Goal: Information Seeking & Learning: Check status

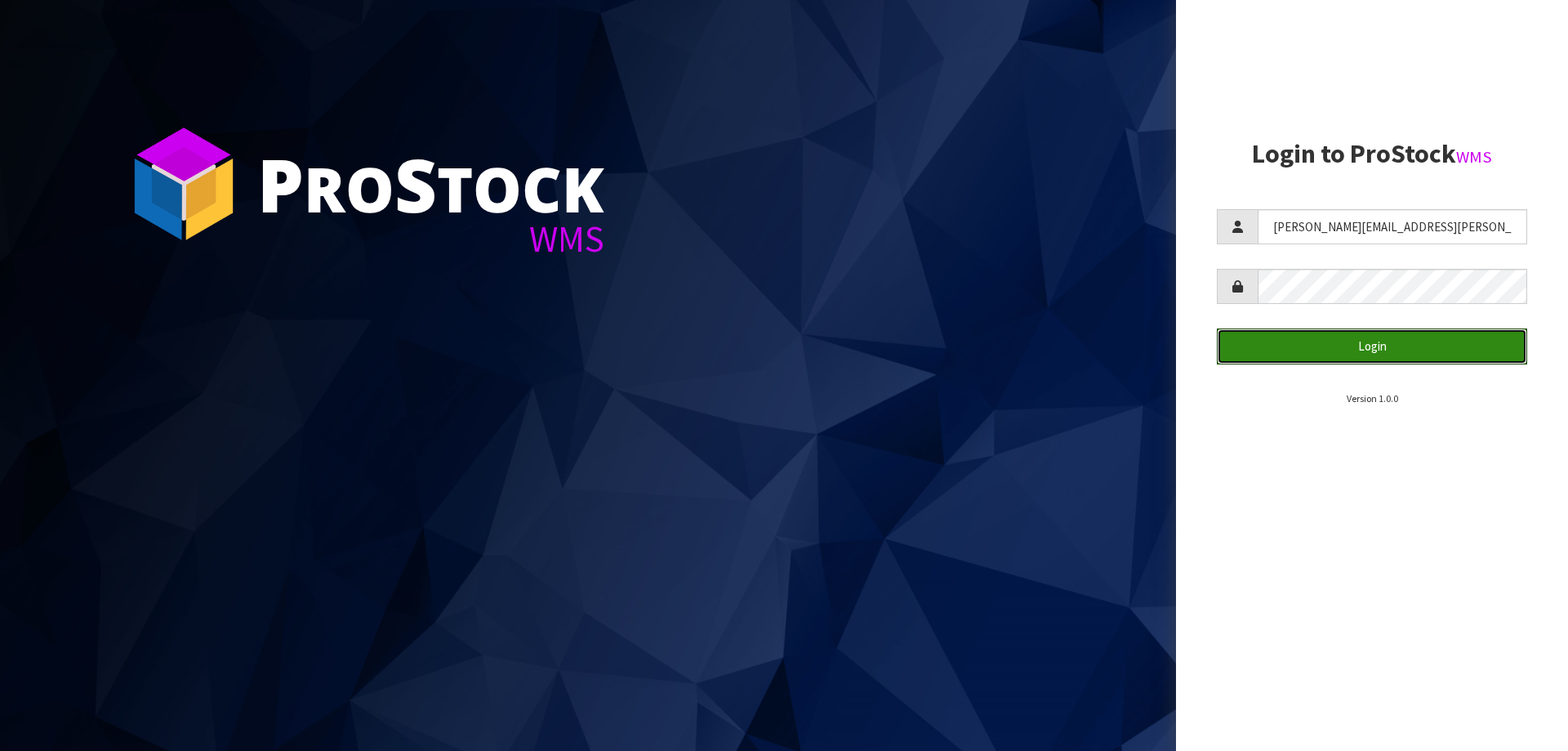
click at [1294, 348] on button "Login" at bounding box center [1372, 346] width 311 height 35
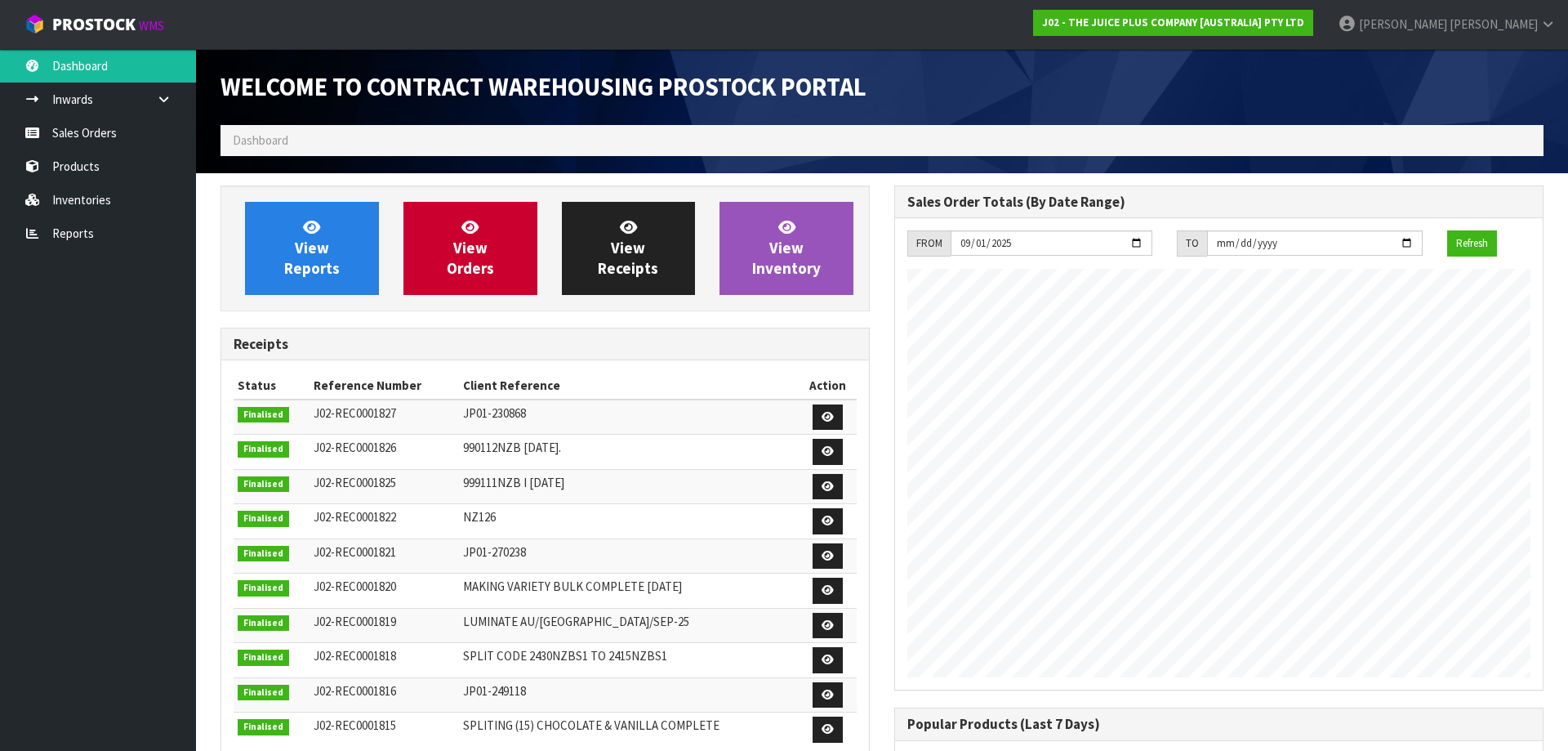
scroll to position [907, 674]
click at [53, 227] on link "Reports" at bounding box center [98, 233] width 196 height 34
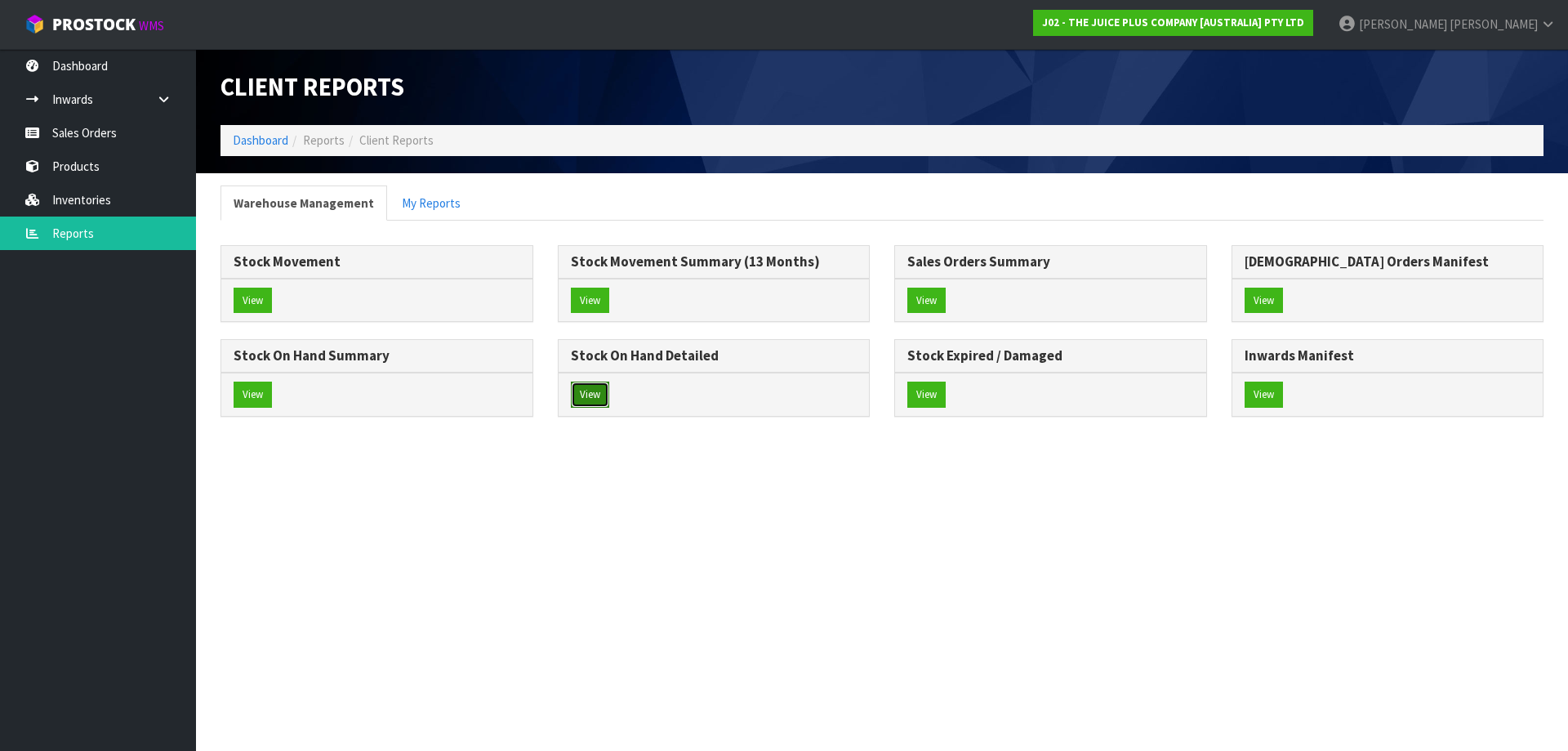
click at [587, 386] on button "View" at bounding box center [590, 394] width 38 height 27
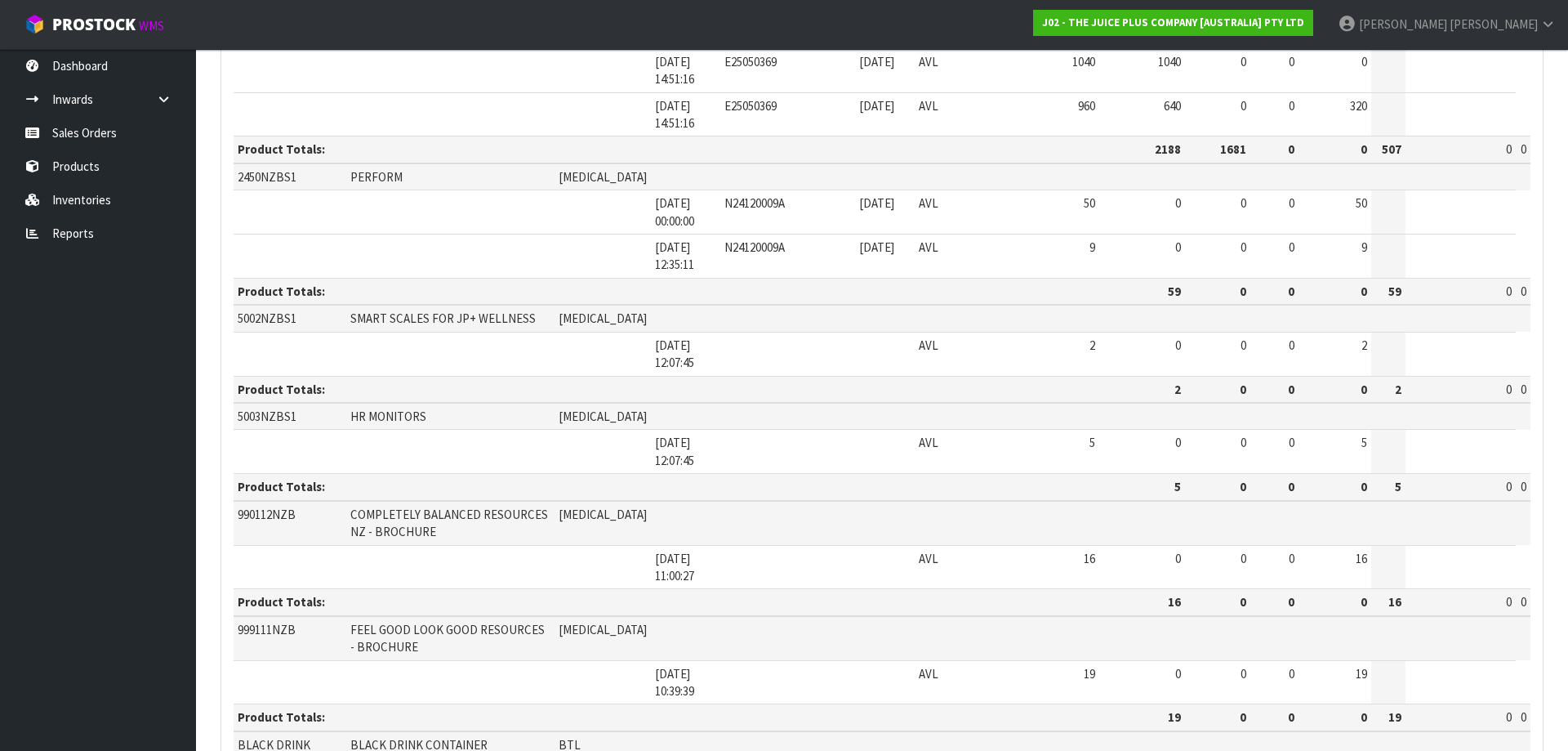
scroll to position [2860, 0]
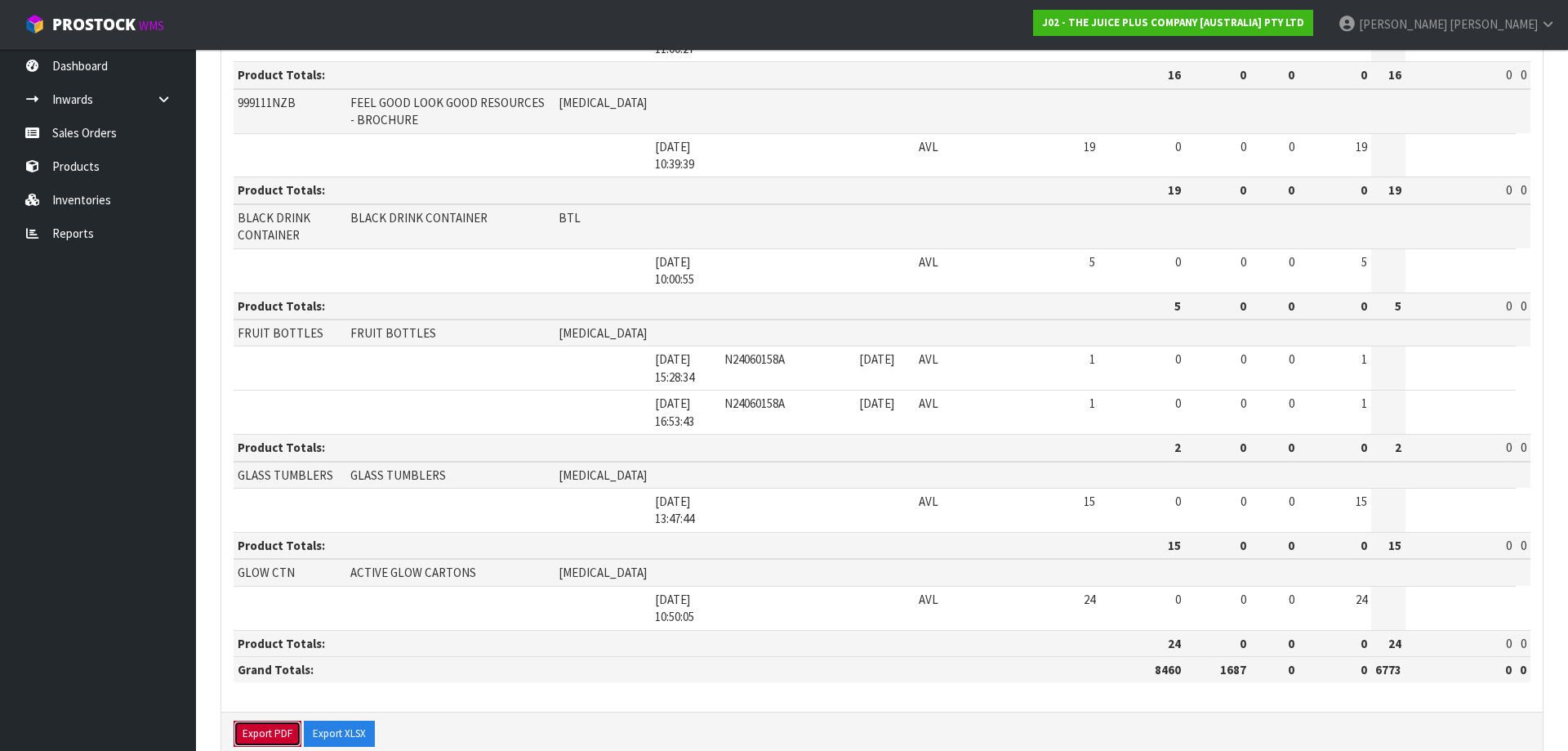
click at [270, 721] on button "Export PDF" at bounding box center [268, 734] width 68 height 27
click at [80, 227] on link "Reports" at bounding box center [98, 233] width 196 height 34
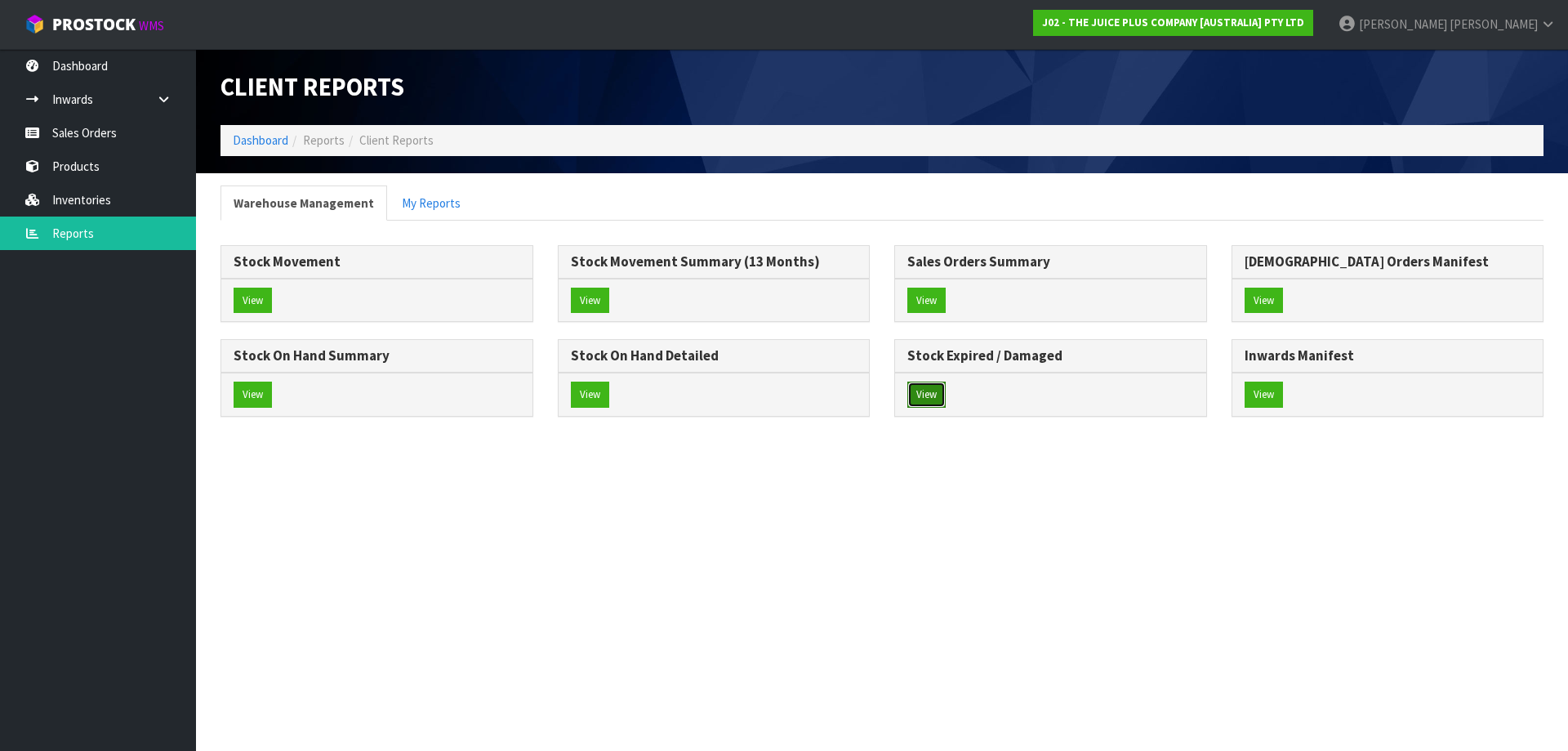
click at [922, 393] on button "View" at bounding box center [927, 394] width 38 height 27
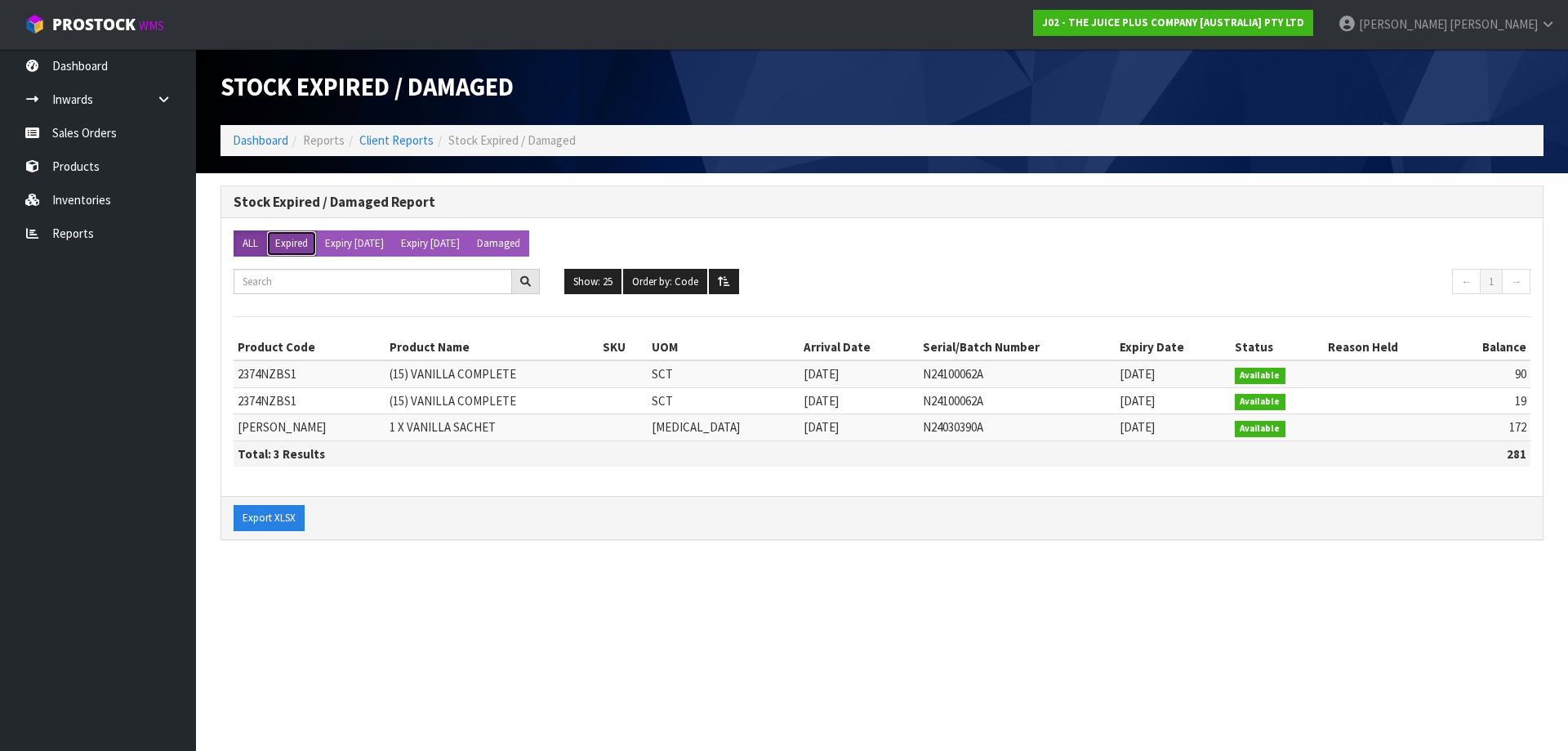
click at [280, 238] on button "Expired" at bounding box center [291, 243] width 50 height 27
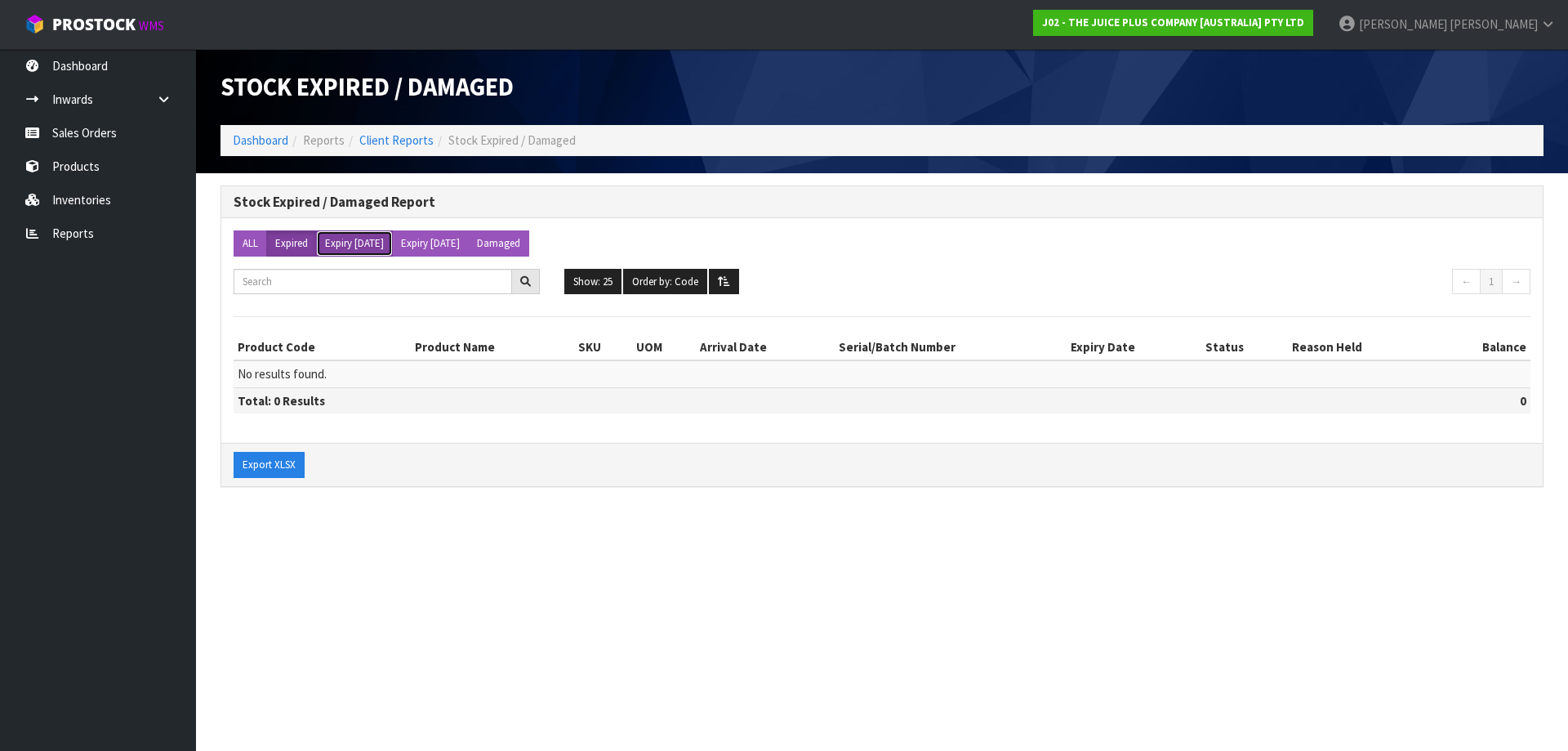
click at [347, 245] on button "Expiry [DATE]" at bounding box center [355, 243] width 77 height 27
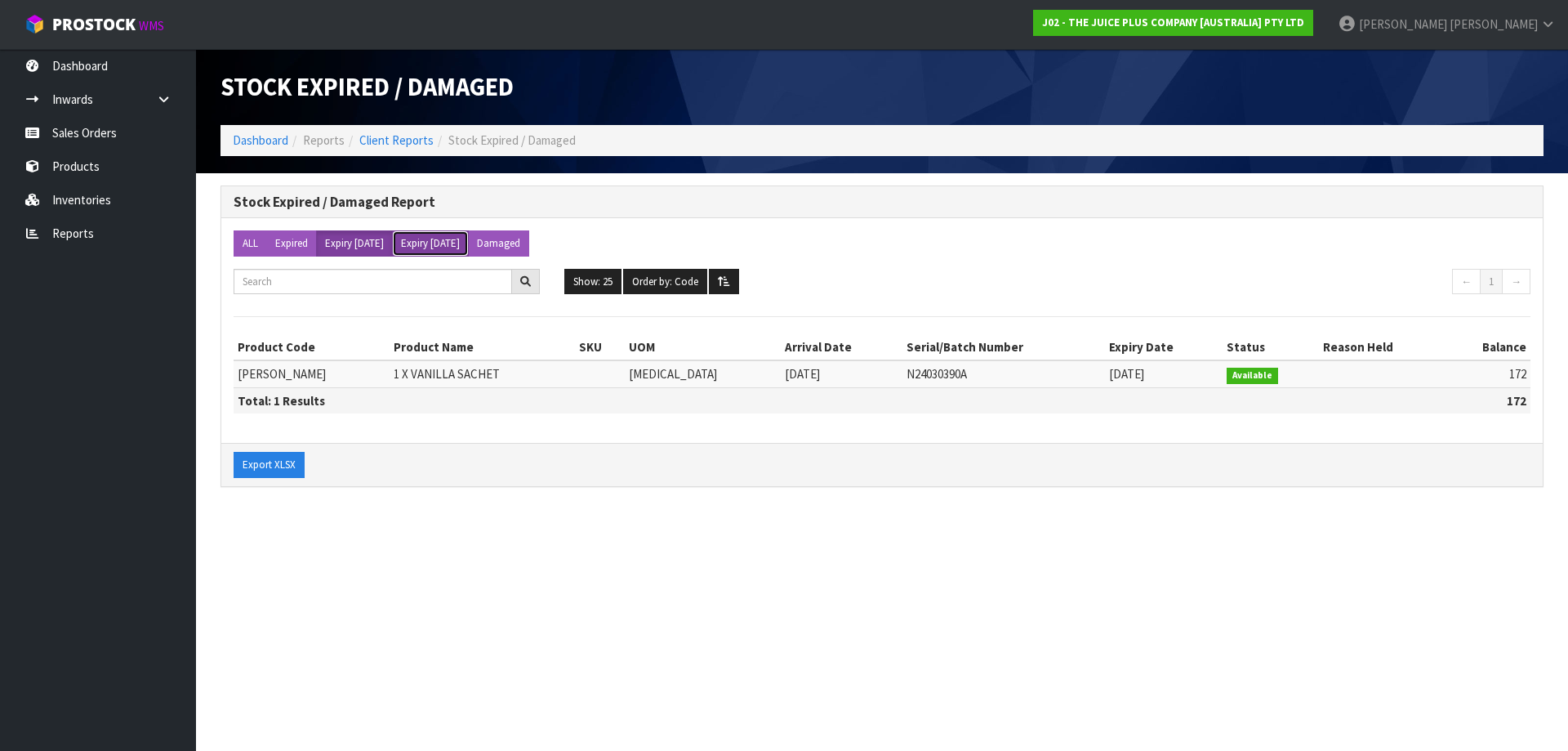
click at [445, 240] on button "Expiry [DATE]" at bounding box center [431, 243] width 77 height 27
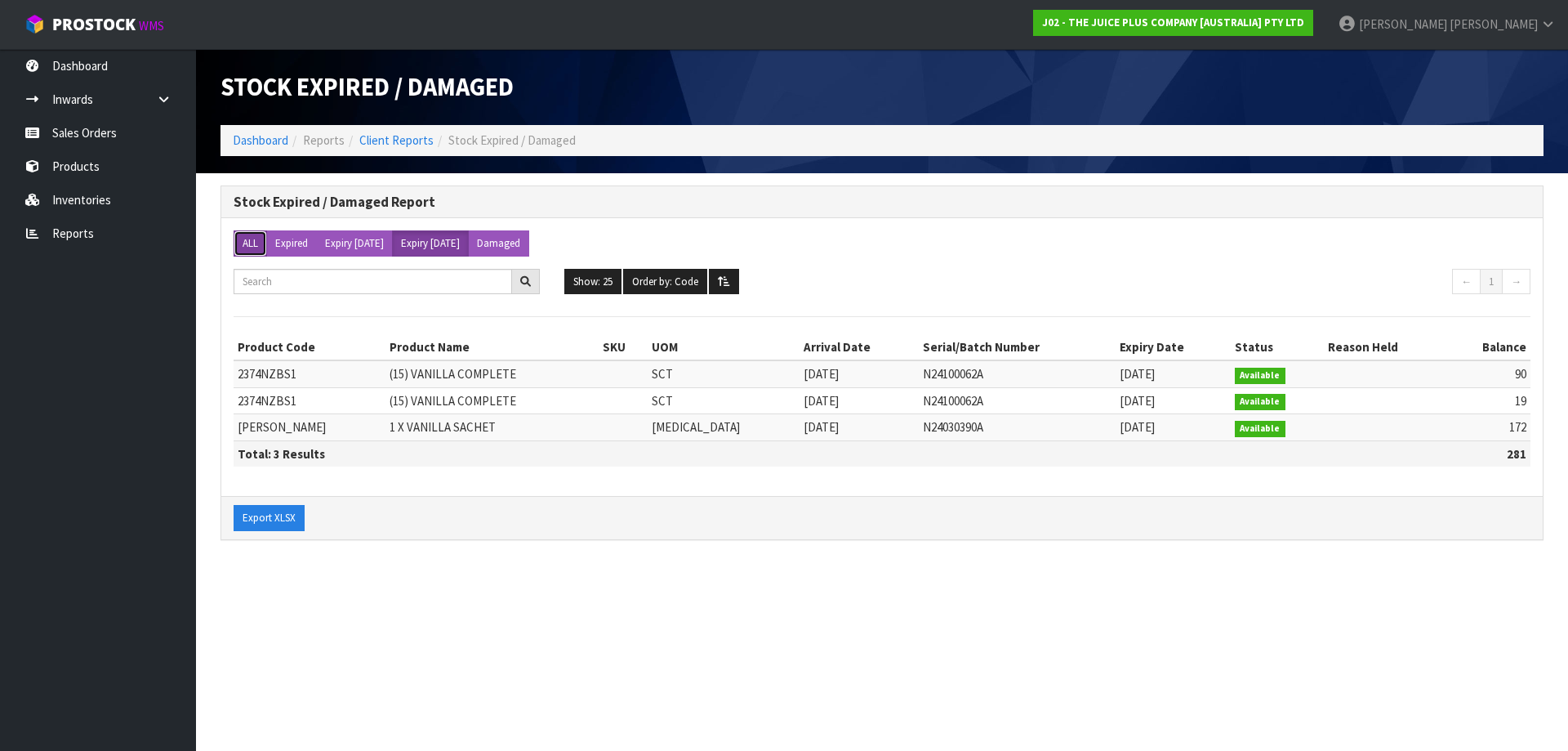
click at [246, 238] on button "ALL" at bounding box center [250, 243] width 34 height 27
click at [86, 233] on link "Reports" at bounding box center [98, 233] width 196 height 34
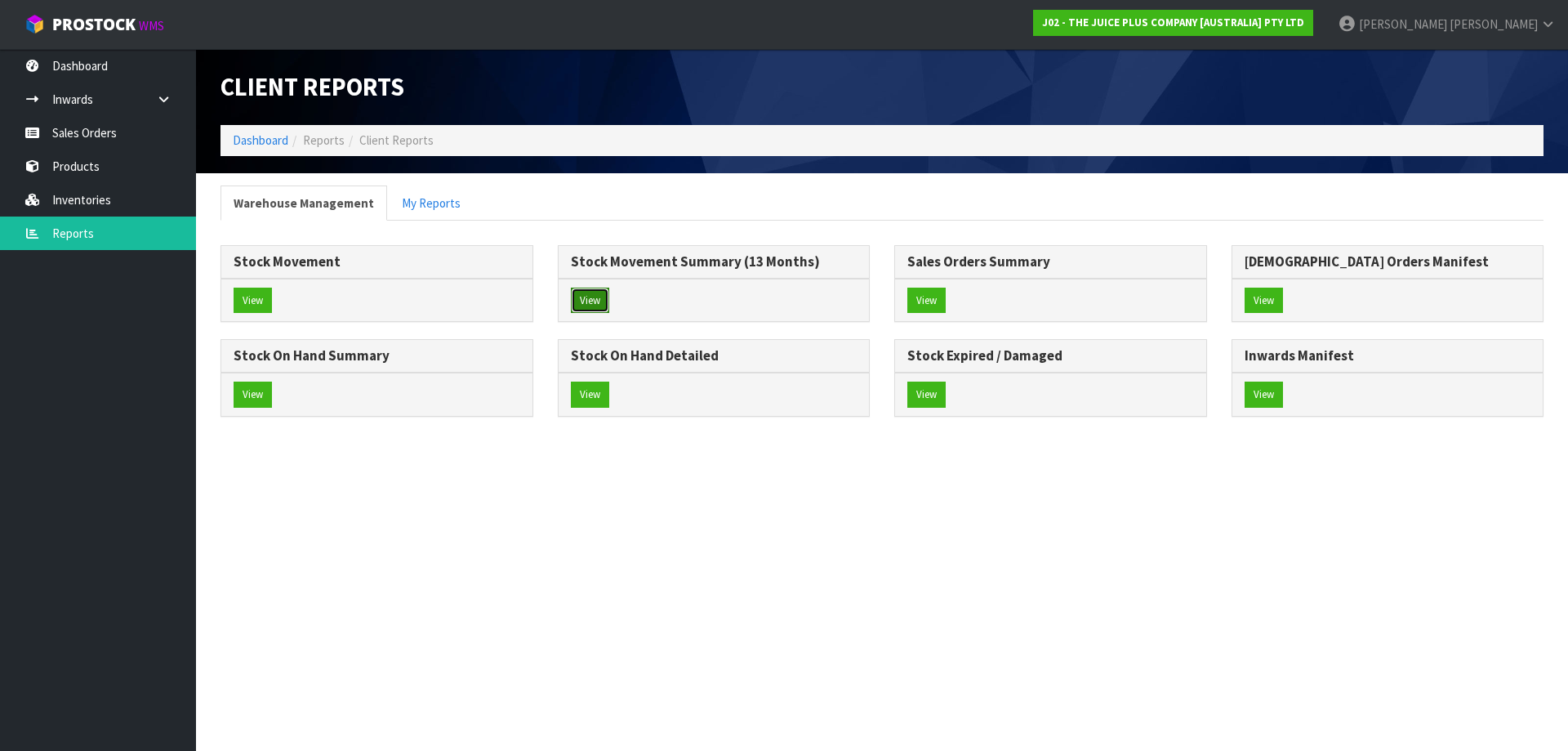
click at [595, 303] on button "View" at bounding box center [590, 301] width 38 height 27
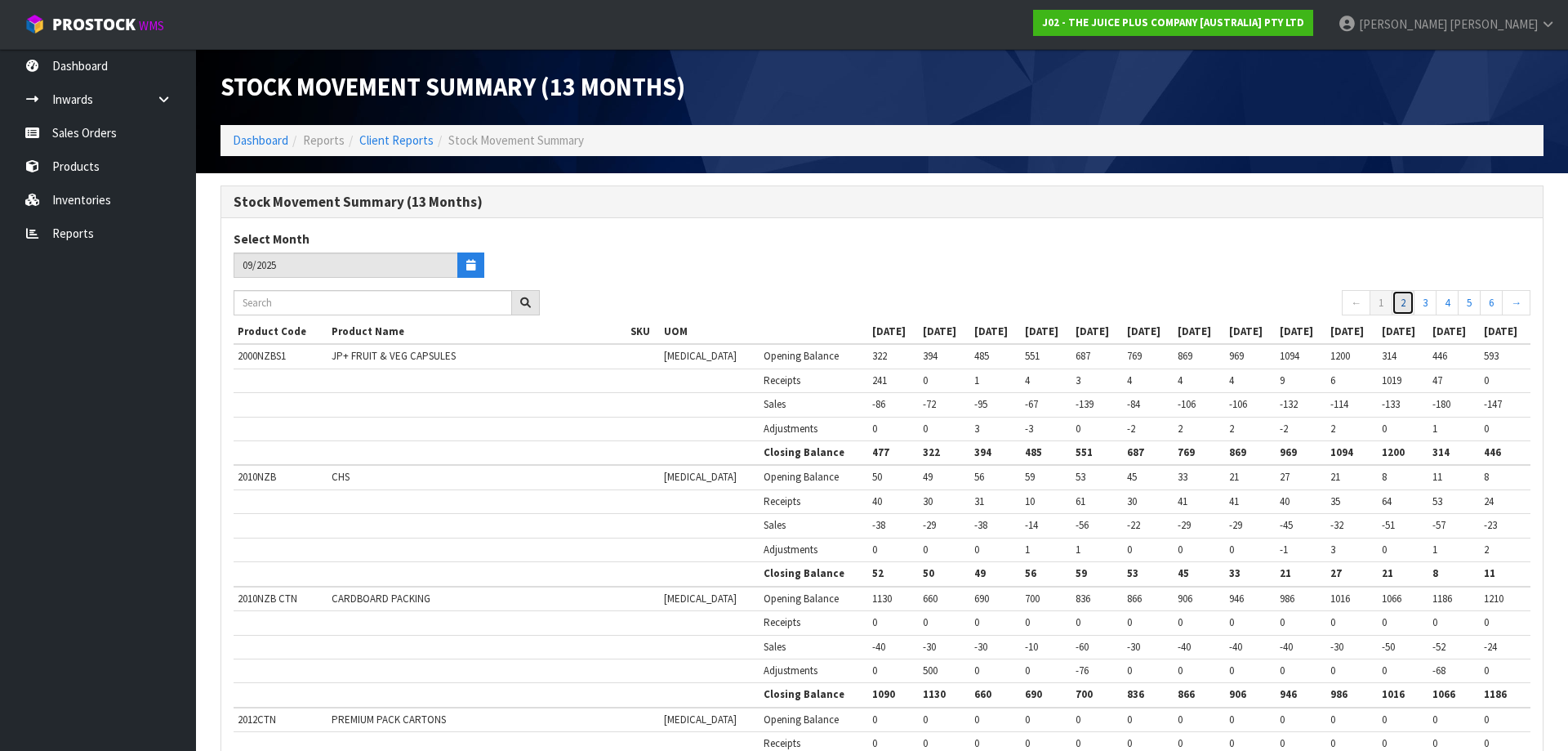
click at [1409, 300] on link "2" at bounding box center [1402, 303] width 23 height 27
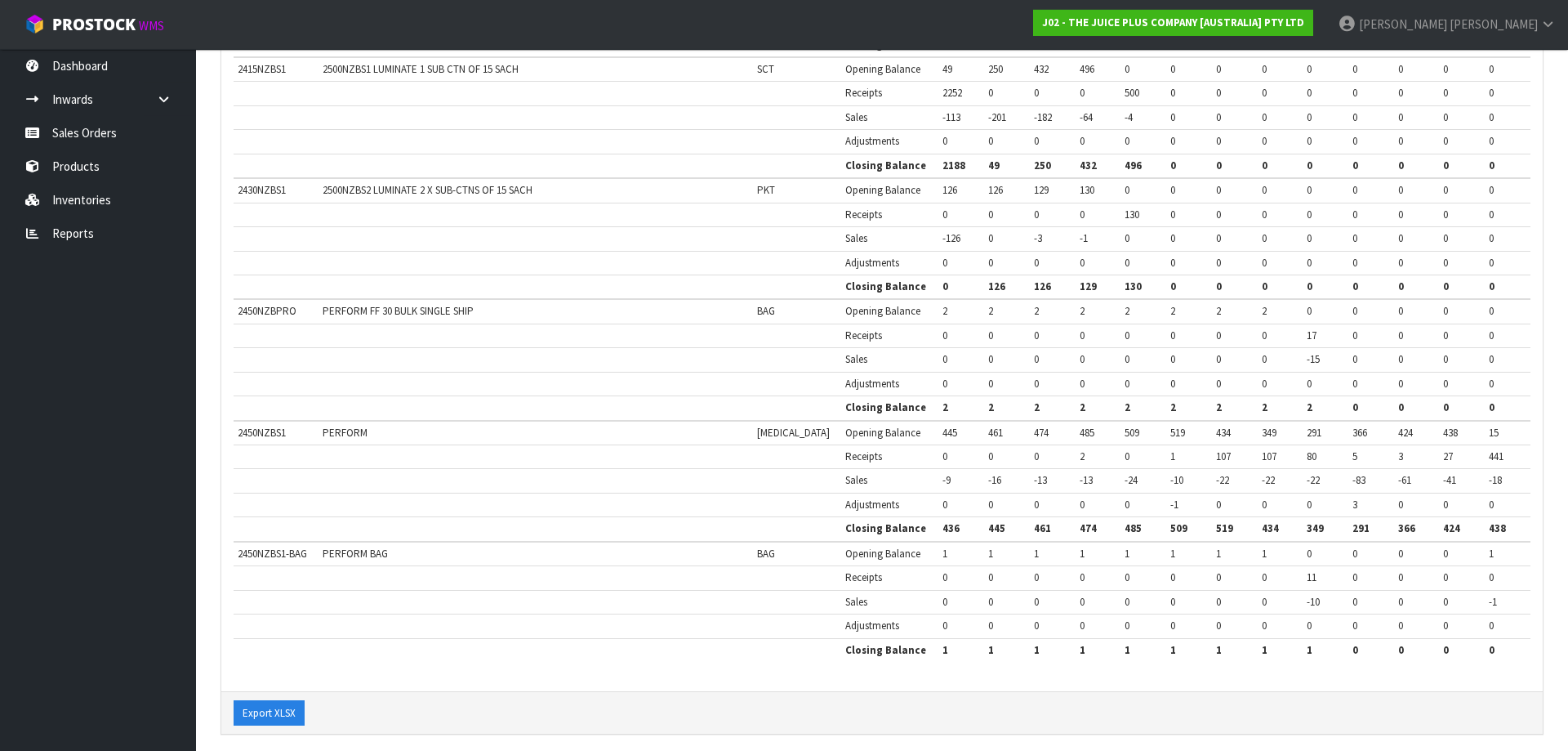
scroll to position [2722, 0]
